Goal: Navigation & Orientation: Find specific page/section

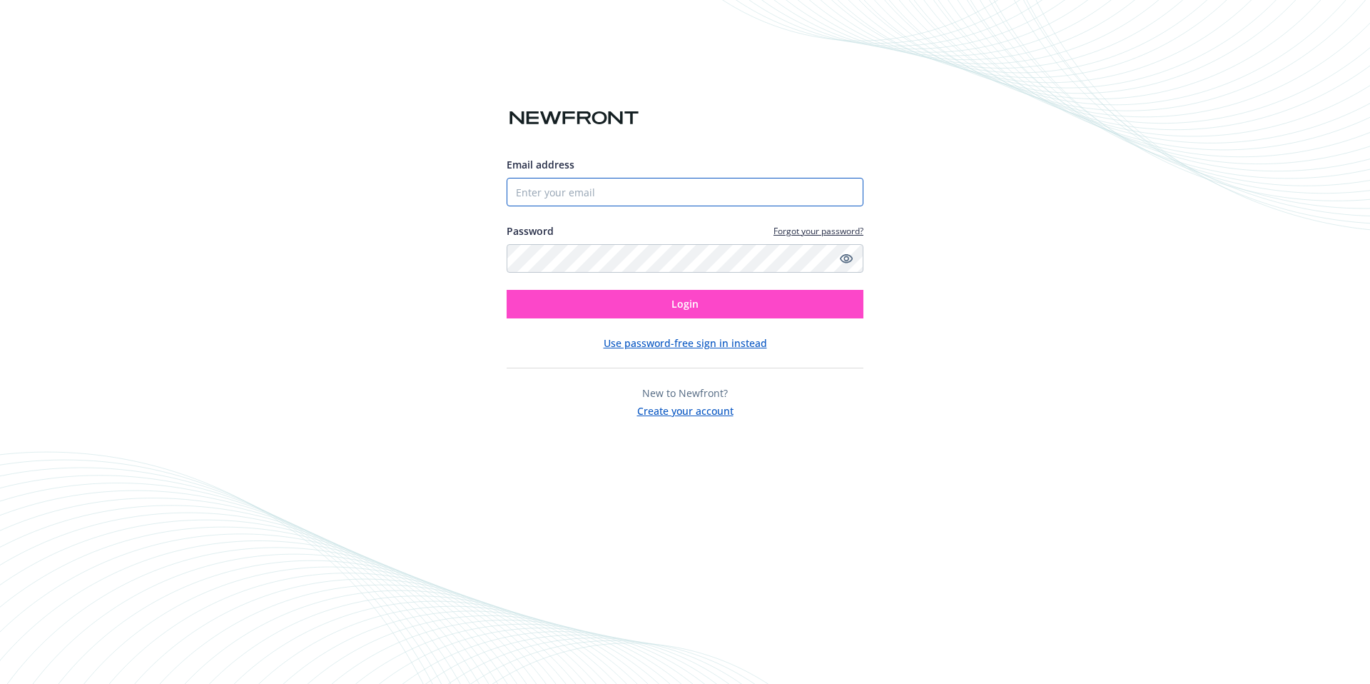
type input "[EMAIL_ADDRESS][DOMAIN_NAME]"
drag, startPoint x: 639, startPoint y: 312, endPoint x: 654, endPoint y: 316, distance: 14.9
click at [639, 312] on button "Login" at bounding box center [685, 304] width 357 height 29
